Goal: Task Accomplishment & Management: Complete application form

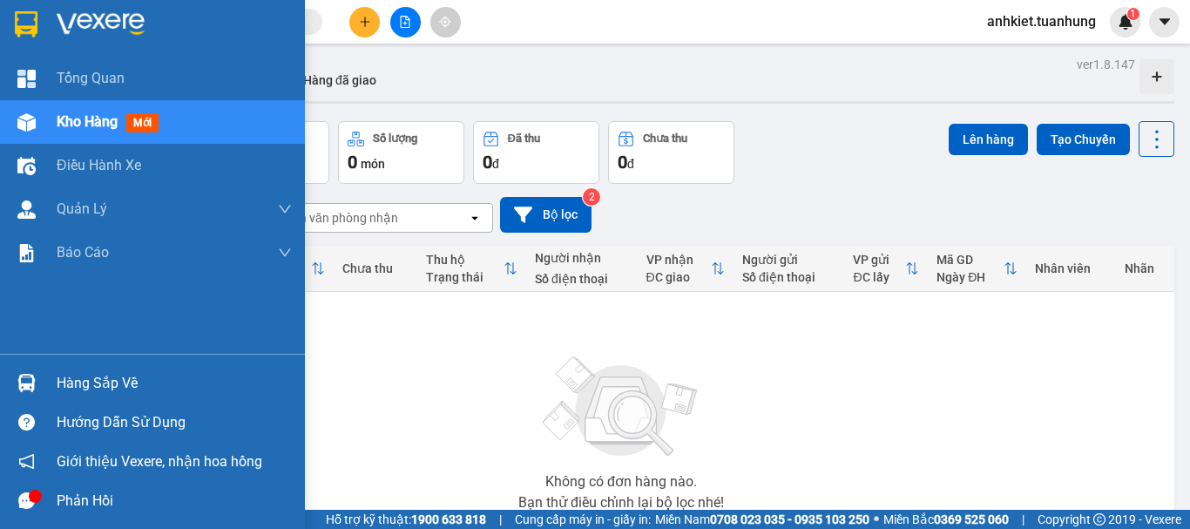
click at [160, 370] on div "Hàng sắp về" at bounding box center [174, 383] width 235 height 26
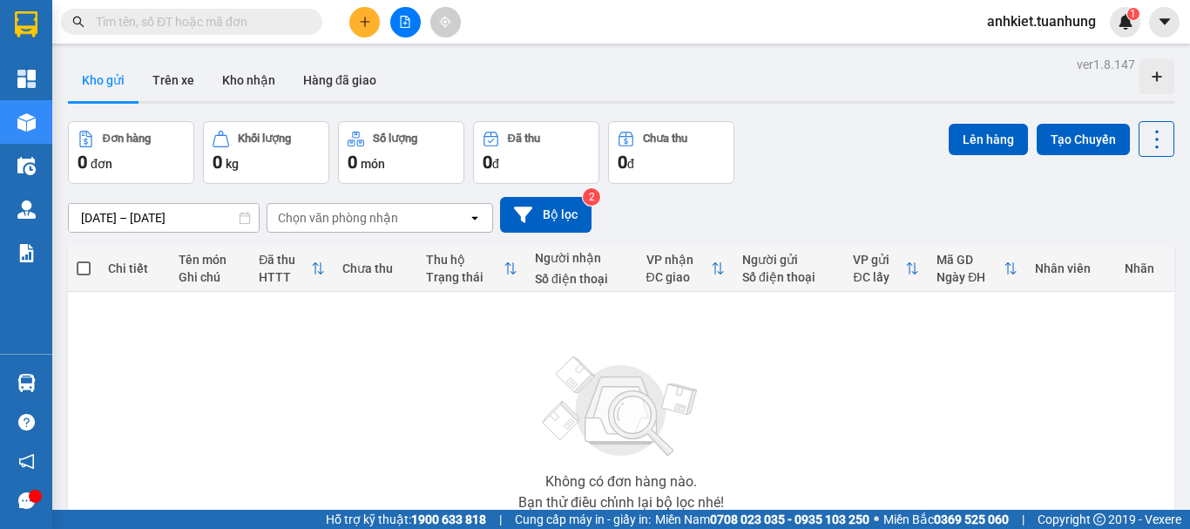
click at [958, 388] on section "Kết quả tìm kiếm ( 0 ) Bộ lọc No Data anhkiet.tuanhung 1 Tổng Quan Kho hàng mới…" at bounding box center [595, 264] width 1190 height 529
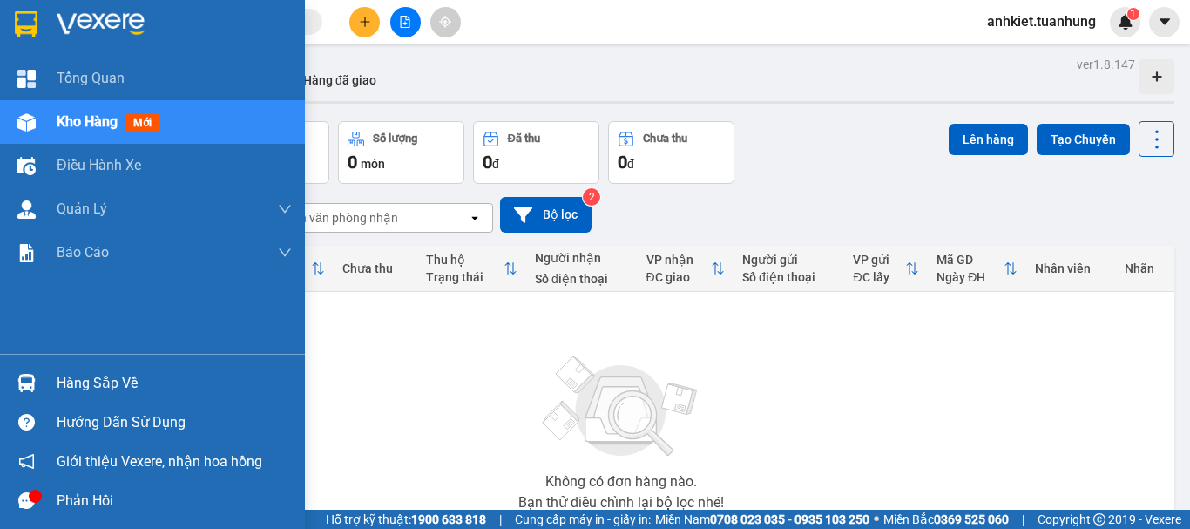
click at [81, 378] on div "Hàng sắp về" at bounding box center [174, 383] width 235 height 26
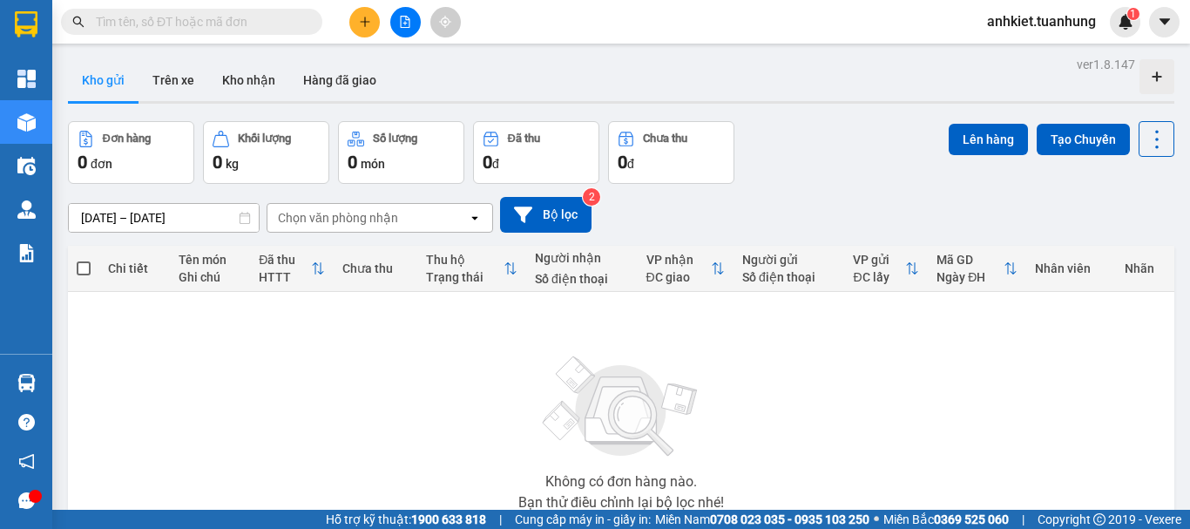
click at [984, 434] on section "Kết quả tìm kiếm ( 0 ) Bộ lọc No Data anhkiet.tuanhung 1 Tổng Quan Kho hàng mới…" at bounding box center [595, 264] width 1190 height 529
click at [371, 27] on button at bounding box center [364, 22] width 30 height 30
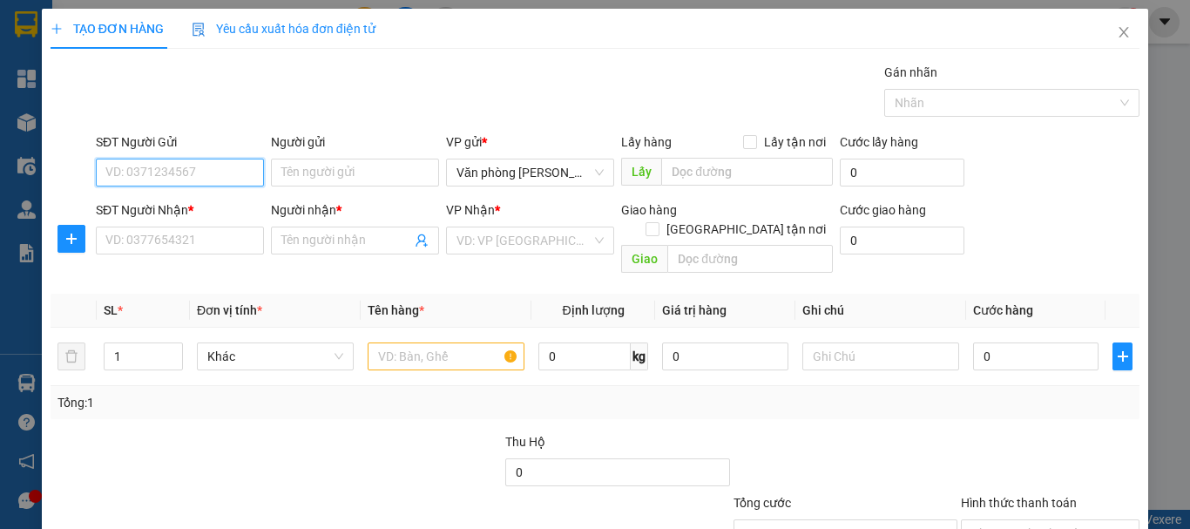
click at [183, 182] on input "SĐT Người Gửi" at bounding box center [180, 173] width 168 height 28
click at [201, 203] on div "0857022302 - Tèo" at bounding box center [177, 207] width 145 height 19
type input "0857022302"
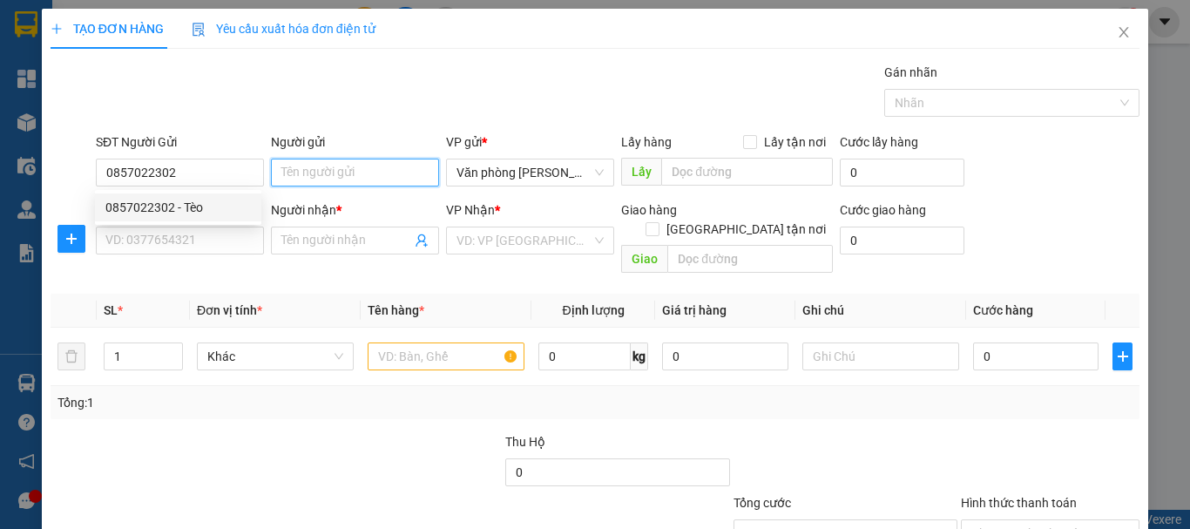
click at [342, 171] on input "Người gửi" at bounding box center [355, 173] width 168 height 28
type input "t"
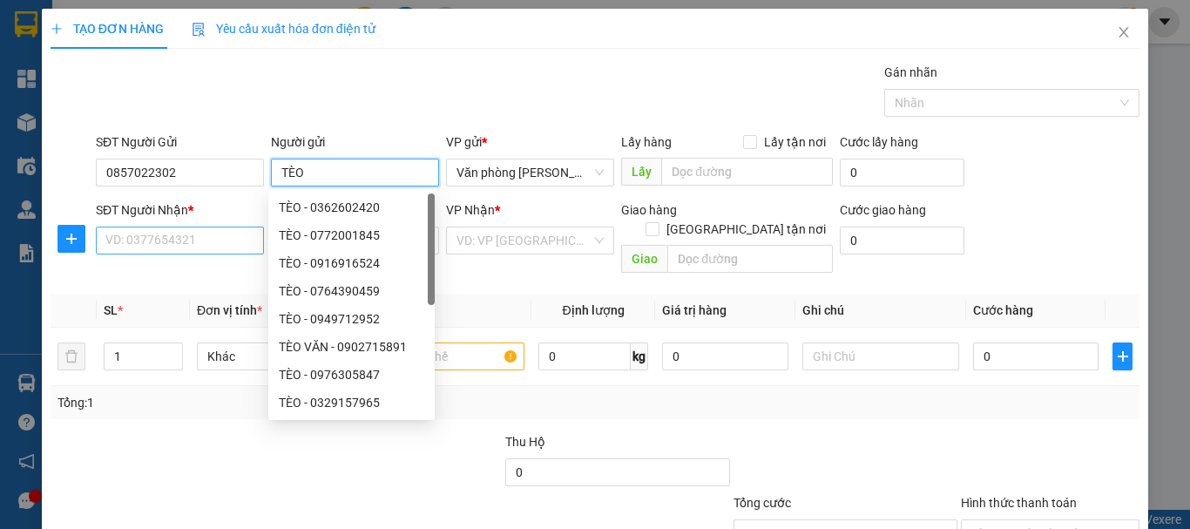
type input "TÈO"
click at [199, 250] on input "SĐT Người Nhận *" at bounding box center [180, 240] width 168 height 28
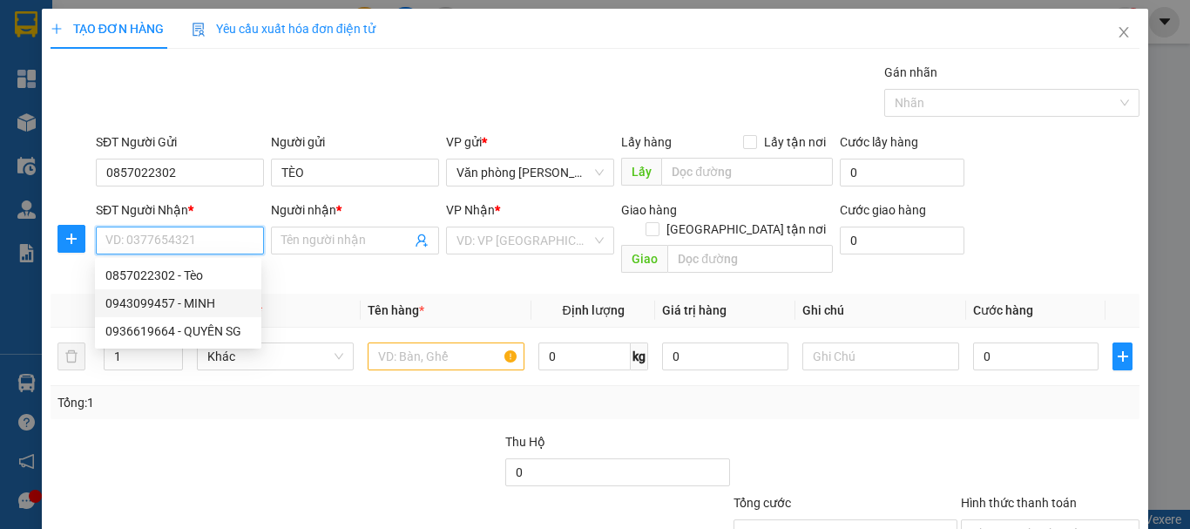
click at [203, 300] on div "0943099457 - MINH" at bounding box center [177, 303] width 145 height 19
type input "0943099457"
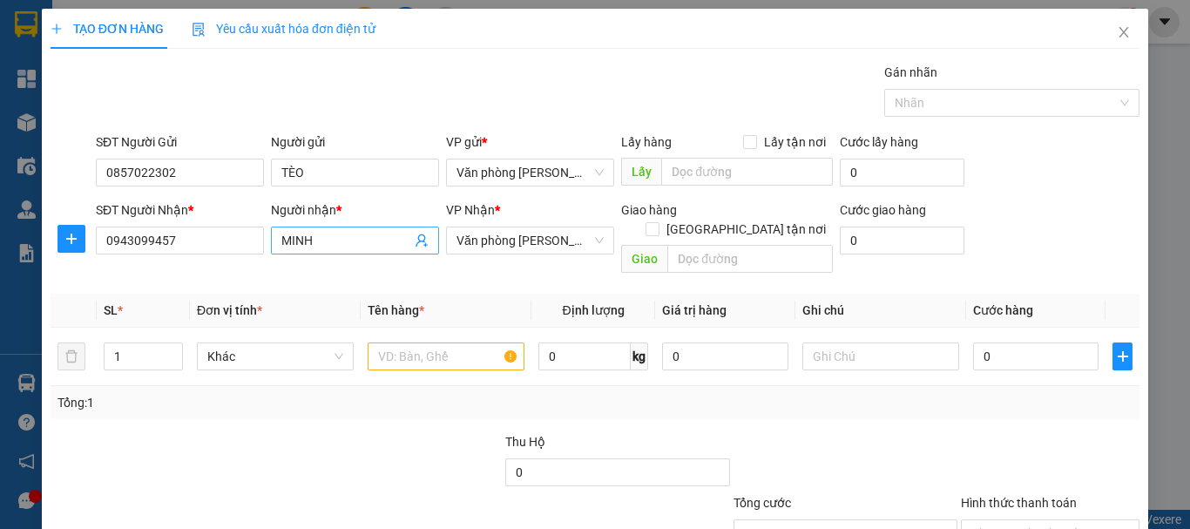
click at [281, 237] on input "MINH" at bounding box center [346, 240] width 130 height 19
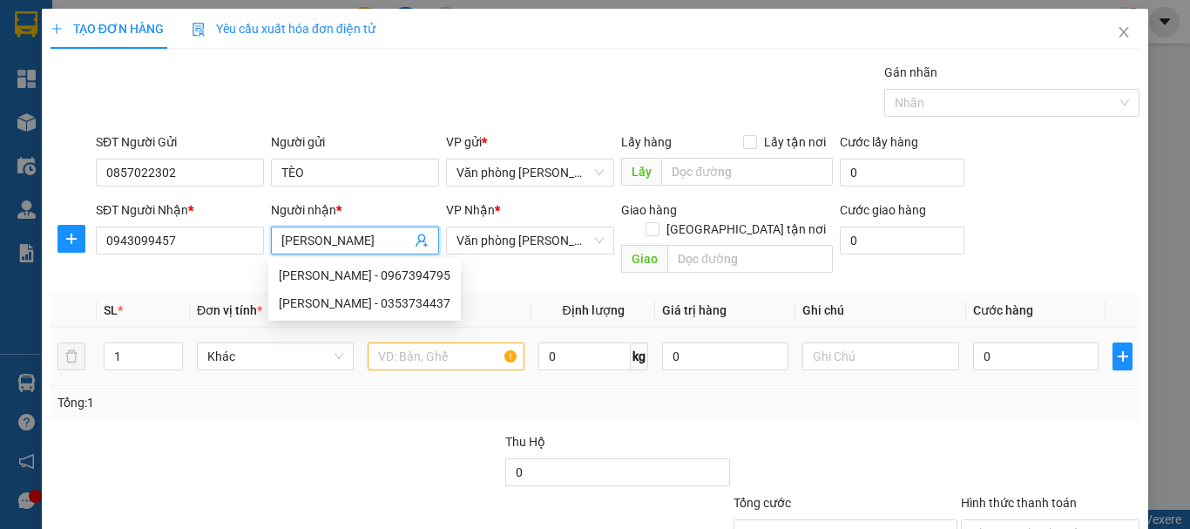
type input "[PERSON_NAME]"
click at [461, 342] on input "text" at bounding box center [446, 356] width 157 height 28
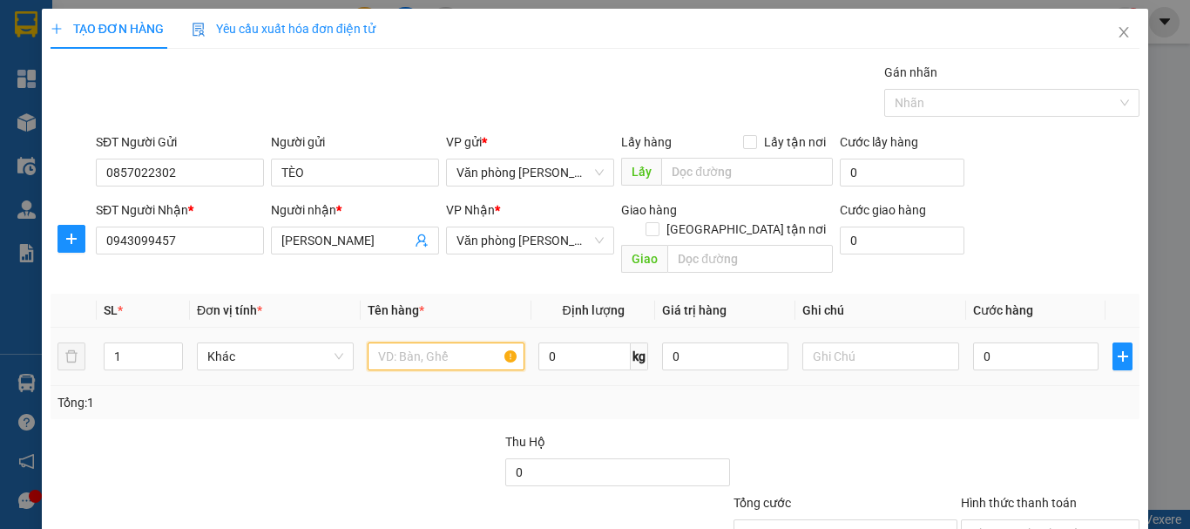
type input "+"
type input "1 THÙNG"
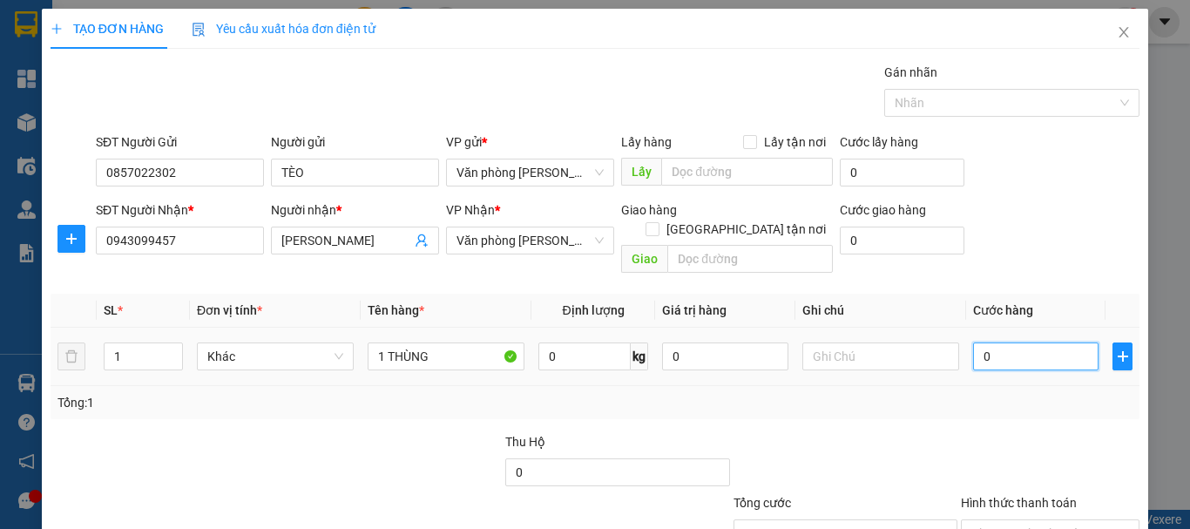
click at [1056, 342] on input "0" at bounding box center [1035, 356] width 125 height 28
type input "+3"
type input "3"
type input "+30"
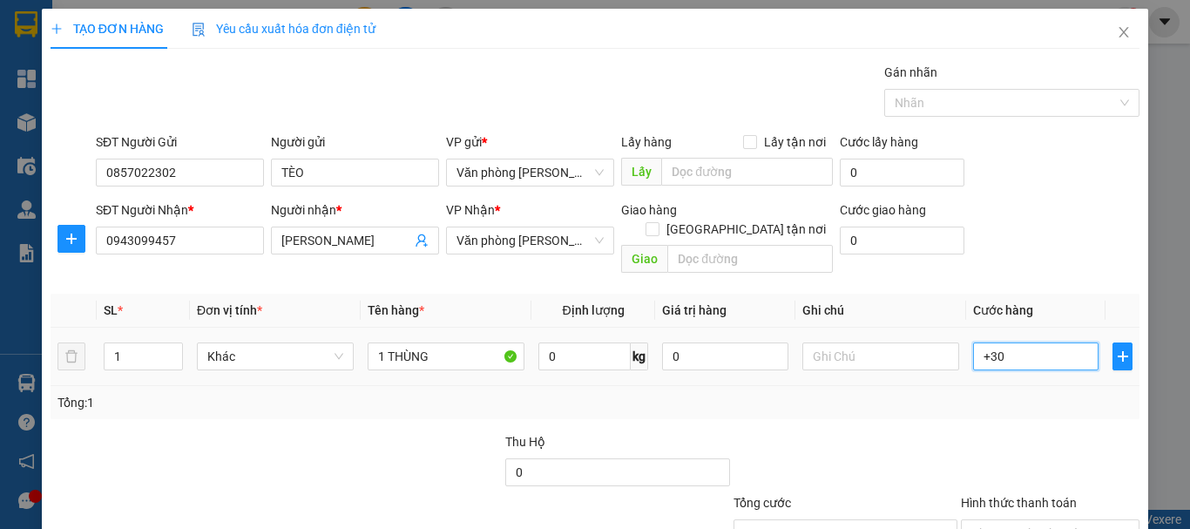
type input "30"
click at [1019, 393] on div "Tổng: 1" at bounding box center [594, 402] width 1075 height 19
type input "30.000"
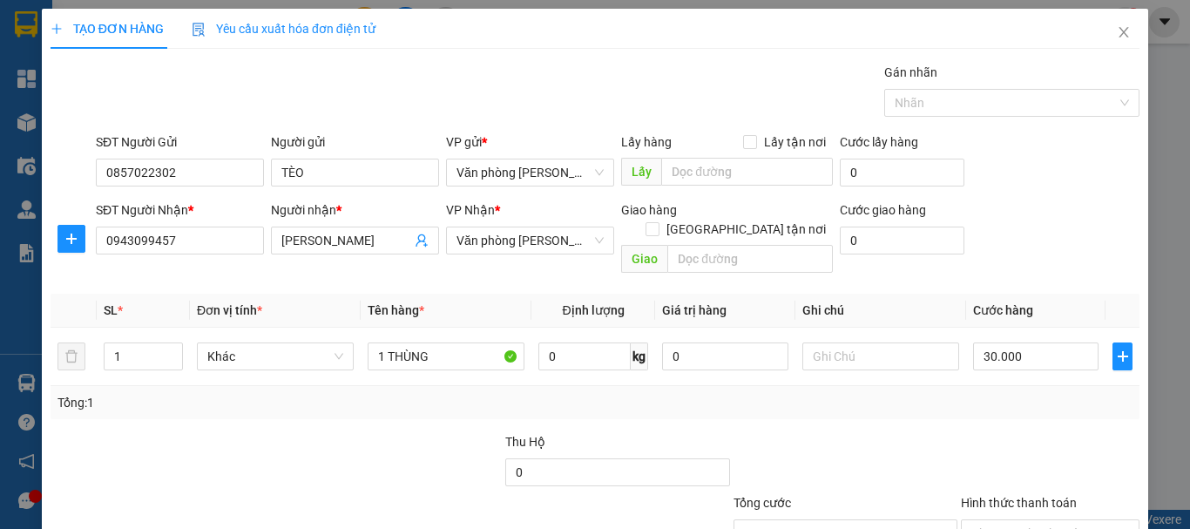
scroll to position [116, 0]
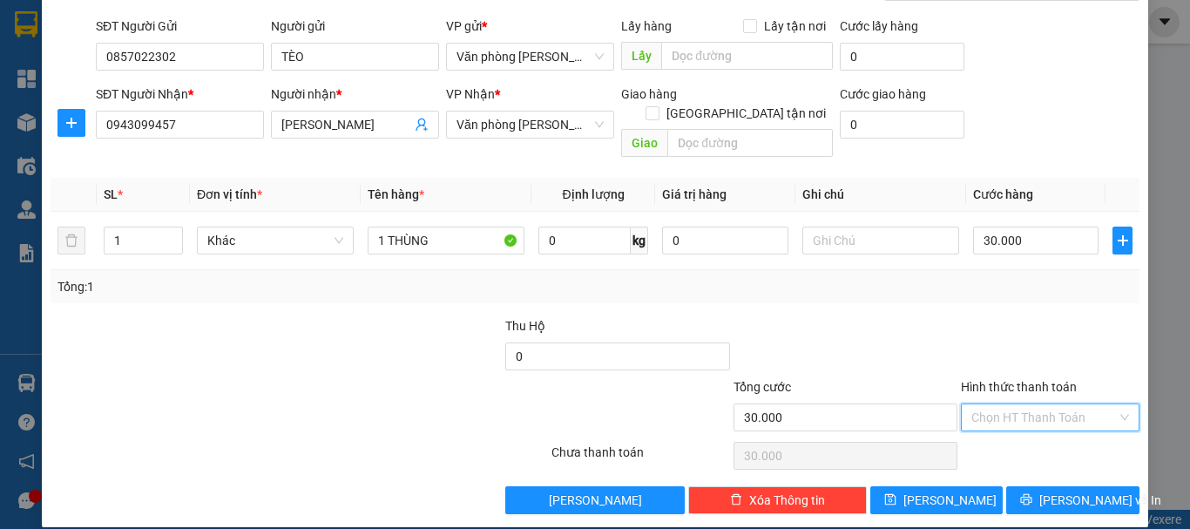
click at [1050, 404] on input "Hình thức thanh toán" at bounding box center [1043, 417] width 145 height 26
click at [1046, 424] on div "Tại văn phòng" at bounding box center [1040, 432] width 156 height 19
type input "0"
click at [1066, 490] on span "[PERSON_NAME] và In" at bounding box center [1100, 499] width 122 height 19
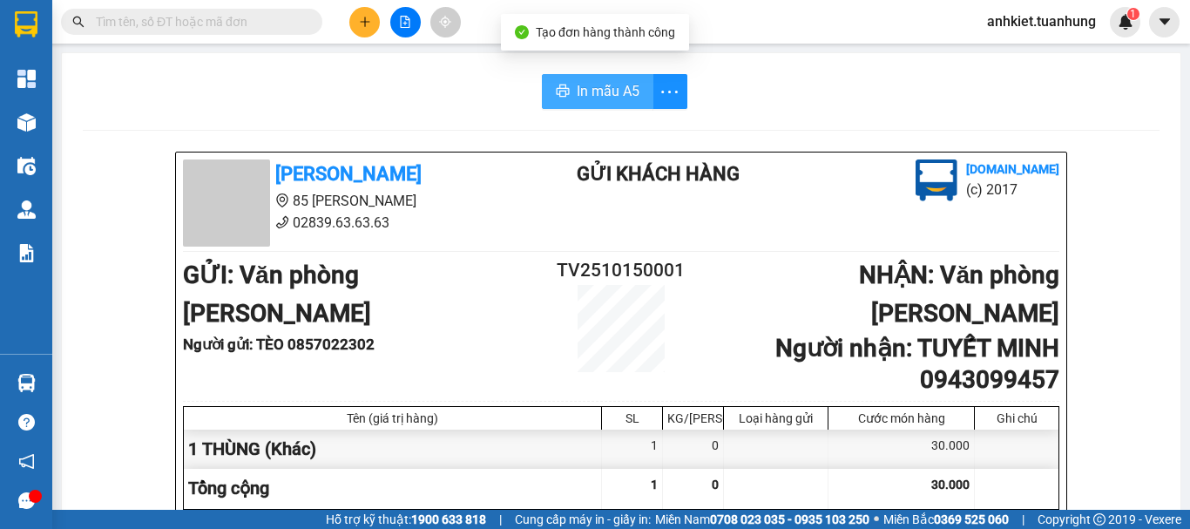
click at [597, 96] on span "In mẫu A5" at bounding box center [608, 91] width 63 height 22
